Goal: Submit feedback/report problem

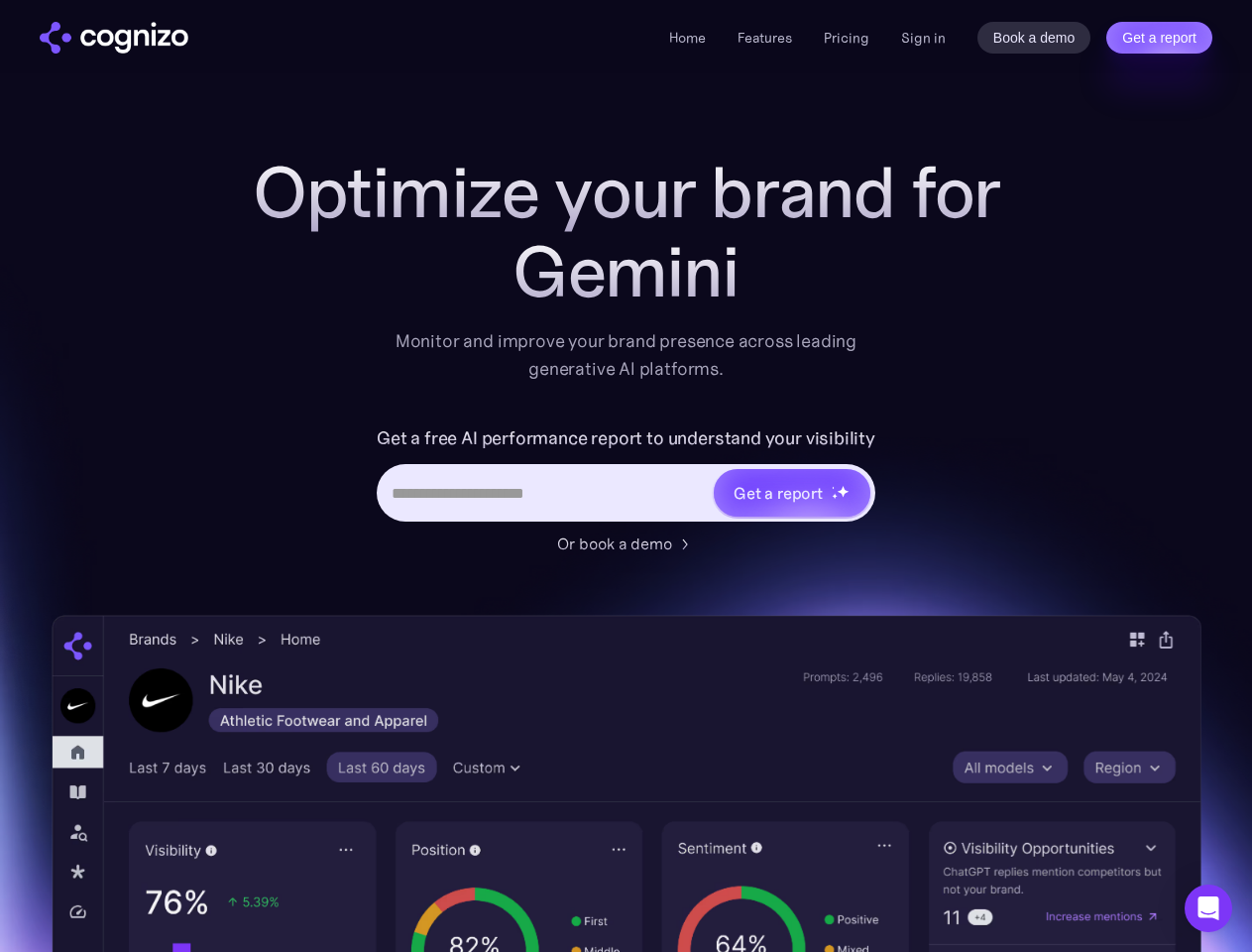
click at [1159, 38] on link "Get a report" at bounding box center [1160, 38] width 106 height 32
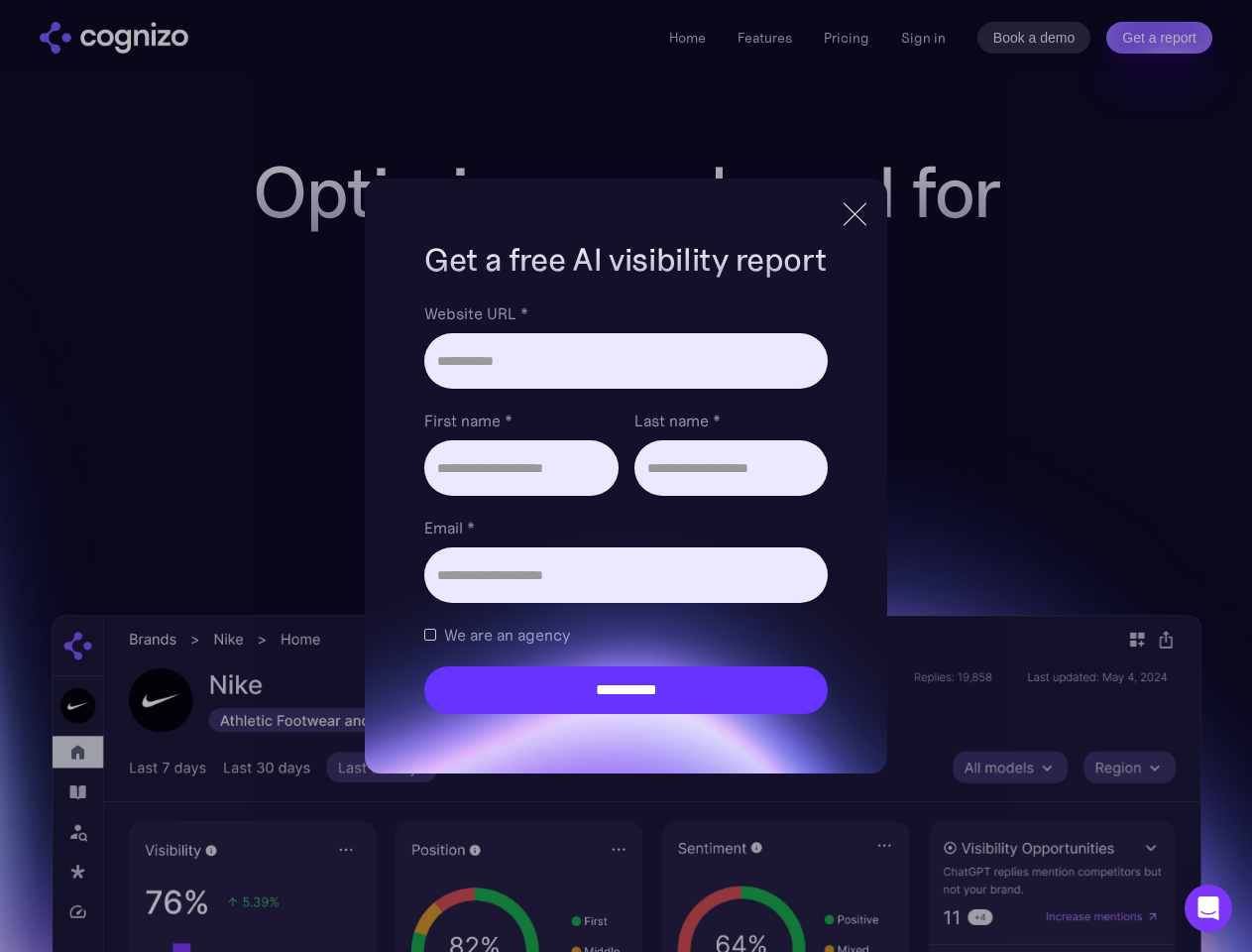
click at [791, 493] on input "Last name *" at bounding box center [731, 468] width 194 height 56
click at [1208, 908] on icon "Open Intercom Messenger" at bounding box center [1208, 908] width 21 height 24
